Goal: Navigation & Orientation: Find specific page/section

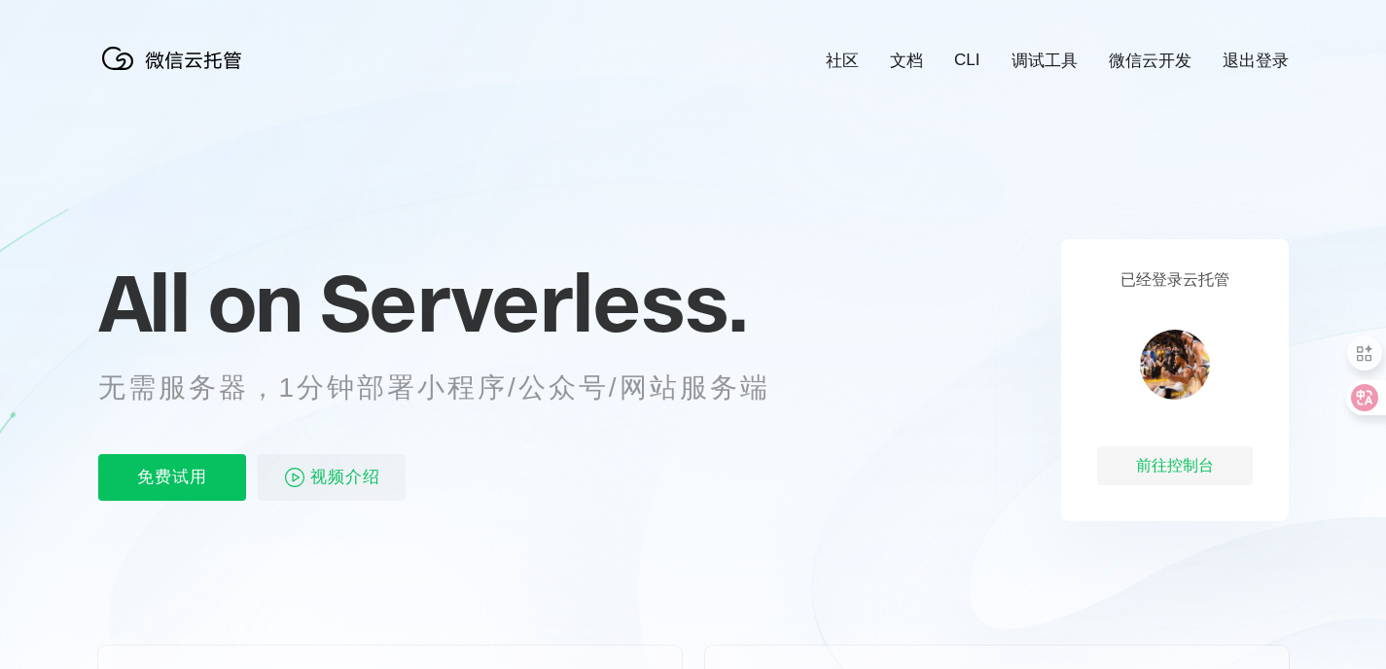
scroll to position [0, 3457]
click at [845, 63] on link "社区" at bounding box center [841, 61] width 33 height 22
click at [1150, 469] on div "前往控制台" at bounding box center [1175, 465] width 156 height 39
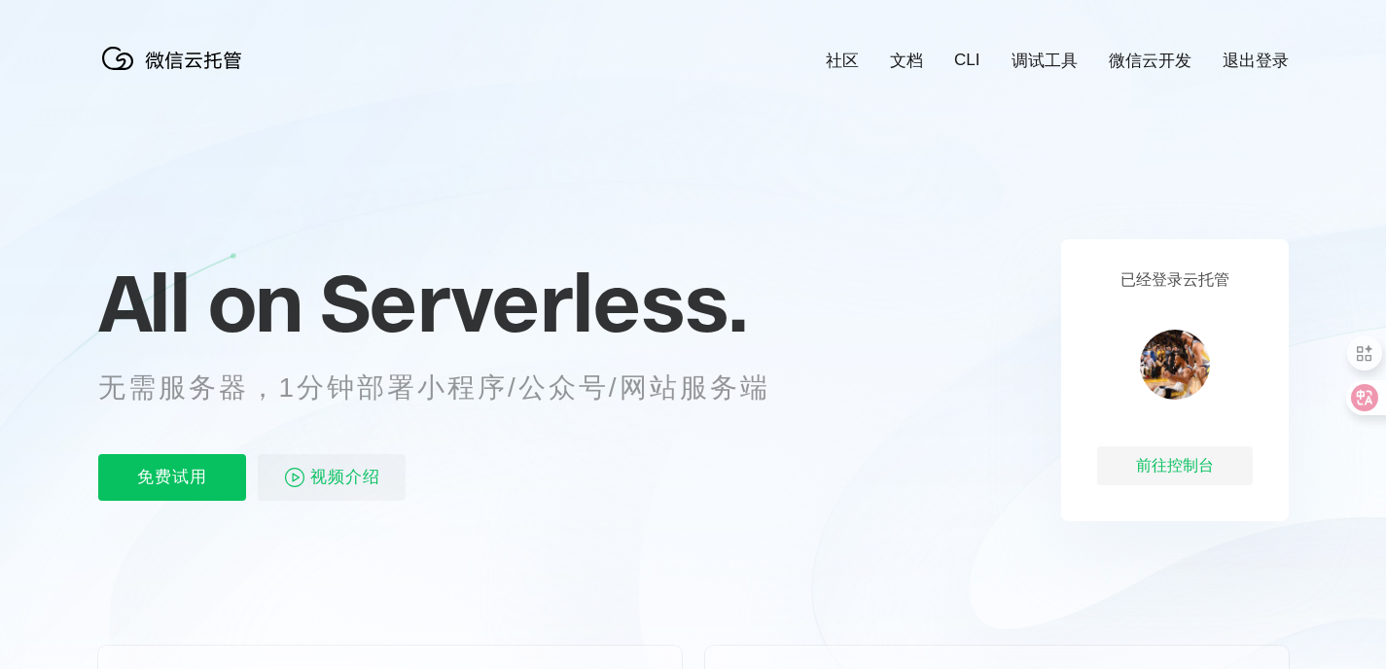
click at [859, 62] on link "社区" at bounding box center [841, 61] width 33 height 22
click at [1181, 458] on div "前往控制台" at bounding box center [1175, 465] width 156 height 39
